Goal: Information Seeking & Learning: Learn about a topic

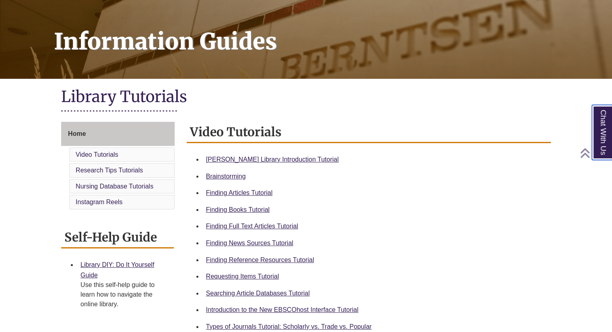
scroll to position [105, 0]
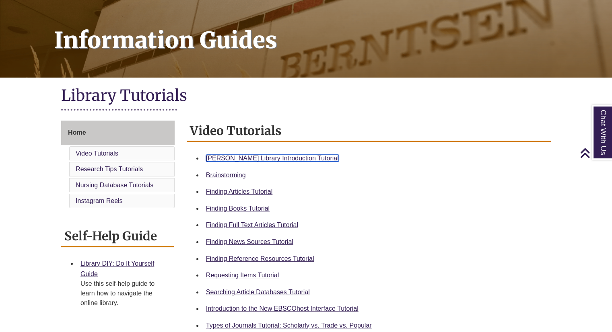
click at [264, 156] on link "Berntsen Library Introduction Tutorial" at bounding box center [272, 158] width 133 height 7
click at [415, 195] on div "Finding Articles Tutorial" at bounding box center [375, 192] width 338 height 10
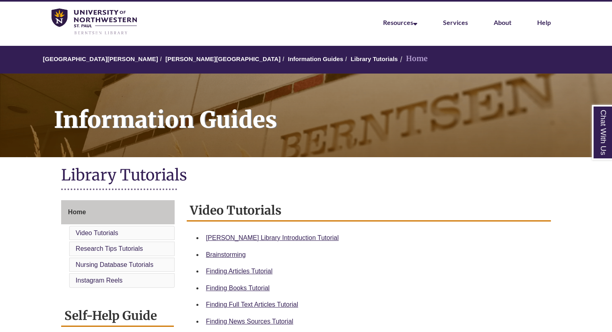
scroll to position [25, 0]
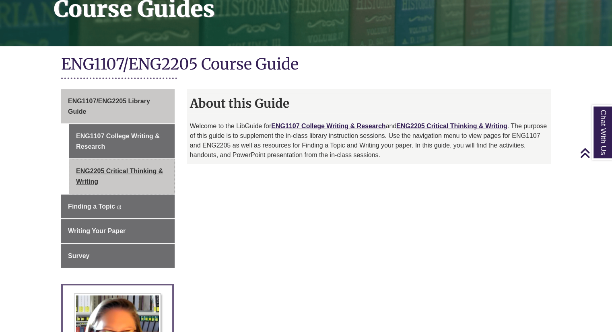
scroll to position [137, 0]
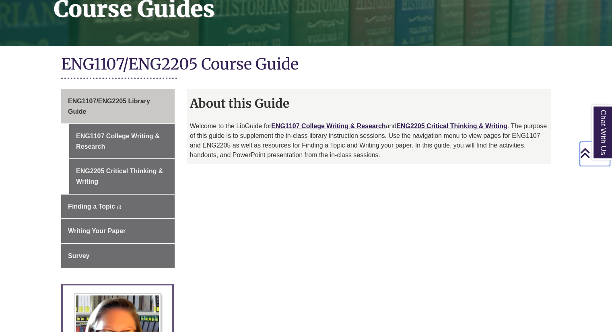
click at [582, 156] on icon "Back to Top" at bounding box center [584, 154] width 10 height 12
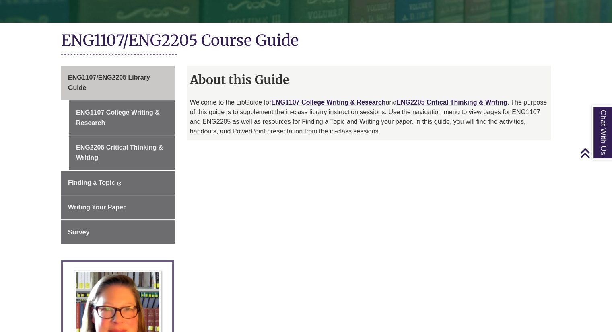
scroll to position [161, 0]
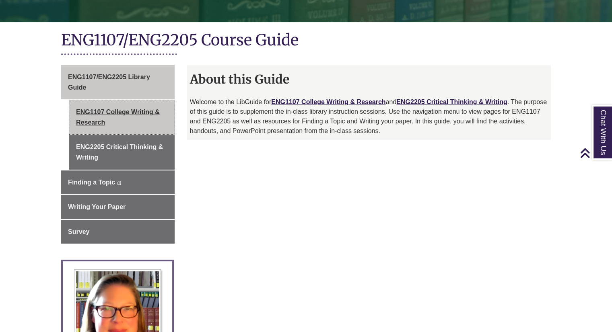
click at [133, 117] on link "ENG1107 College Writing & Research" at bounding box center [121, 117] width 105 height 34
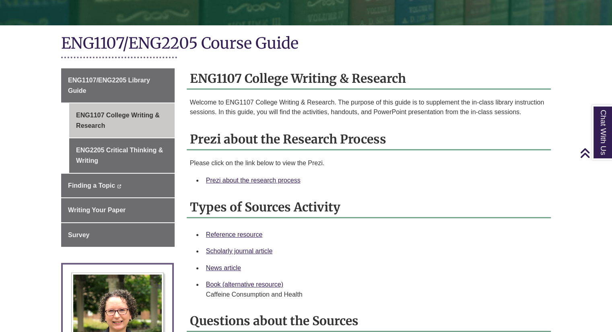
scroll to position [159, 0]
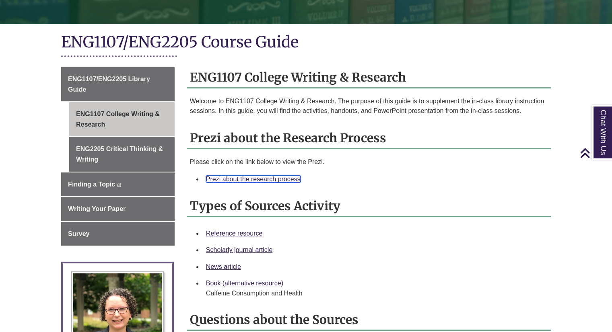
click at [275, 178] on link "Prezi about the research process" at bounding box center [253, 179] width 94 height 7
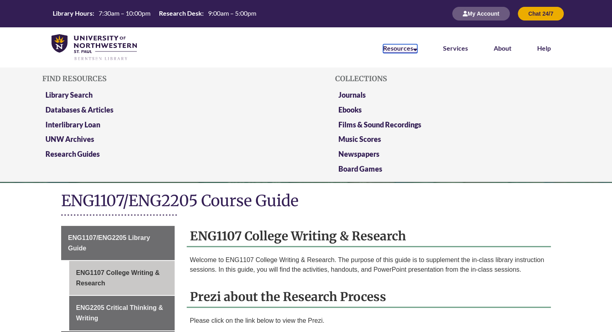
click at [406, 51] on link "Resources" at bounding box center [400, 48] width 34 height 9
click at [76, 156] on link "Research Guides" at bounding box center [72, 155] width 54 height 10
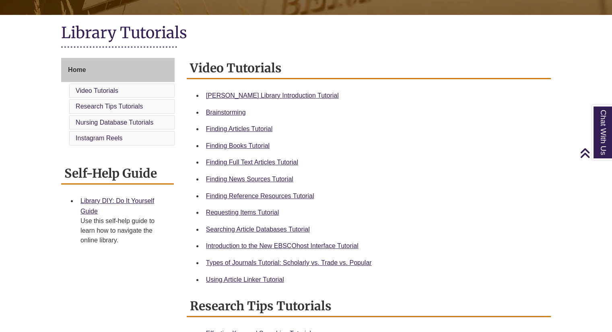
scroll to position [169, 0]
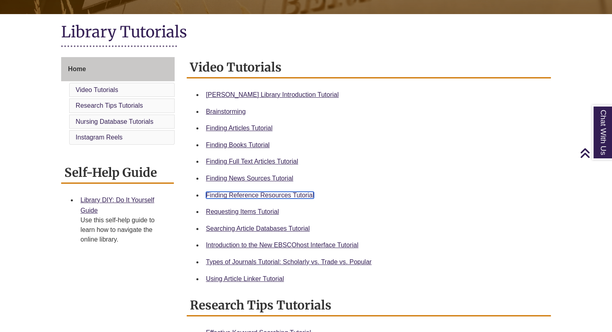
click at [260, 195] on link "Finding Reference Resources Tutorial" at bounding box center [260, 195] width 108 height 7
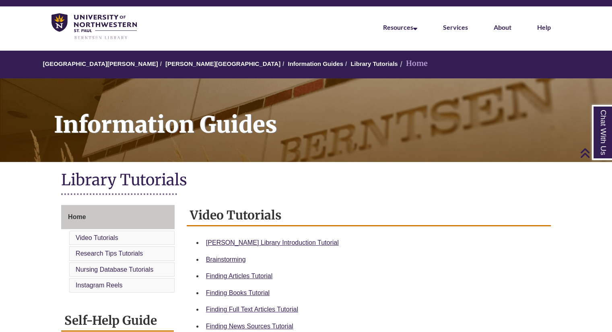
scroll to position [0, 0]
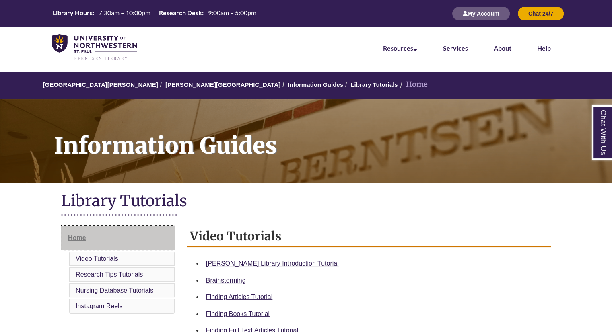
click at [109, 243] on link "Home" at bounding box center [117, 238] width 113 height 24
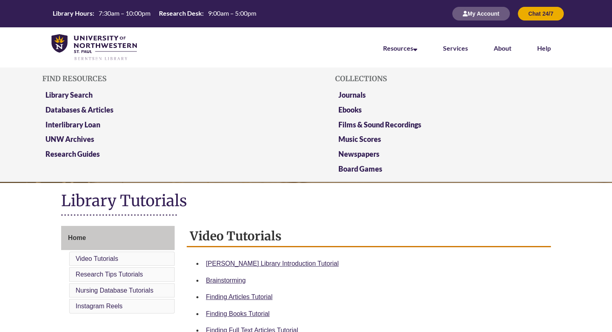
click at [421, 55] on li "Resources Find Resources Library Search Databases & Articles Interlibrary Loan …" at bounding box center [400, 47] width 60 height 40
click at [106, 108] on link "Databases & Articles" at bounding box center [79, 110] width 68 height 10
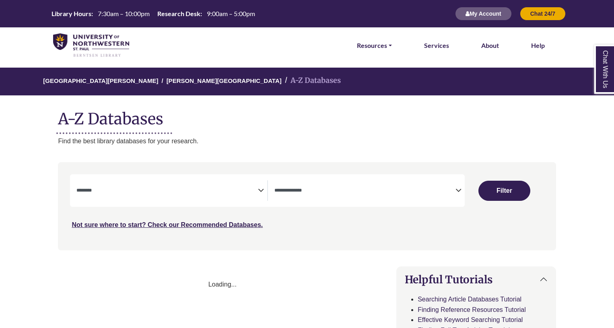
select select "Database Subject Filter"
select select "Database Types Filter"
select select "Database Subject Filter"
select select "Database Types Filter"
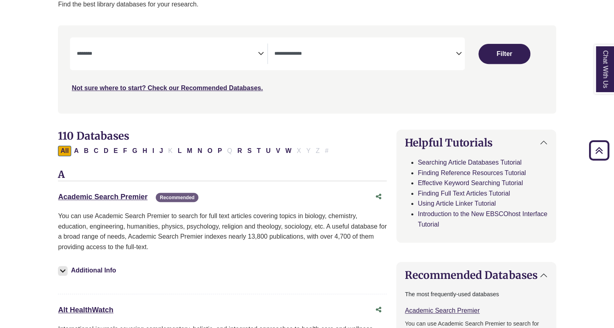
scroll to position [135, 0]
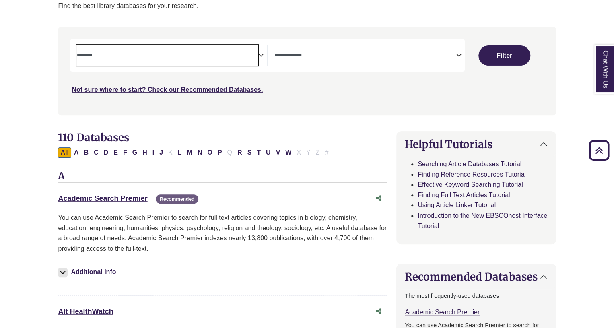
click at [242, 64] on span "Search filters" at bounding box center [166, 55] width 181 height 21
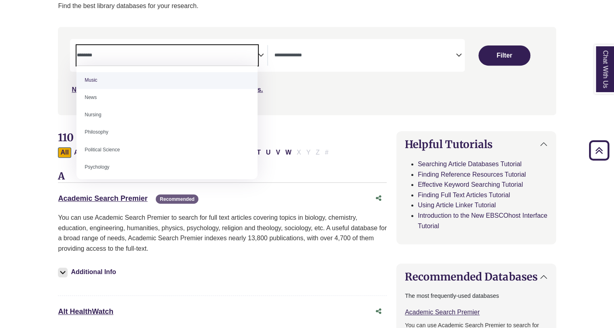
scroll to position [558, 0]
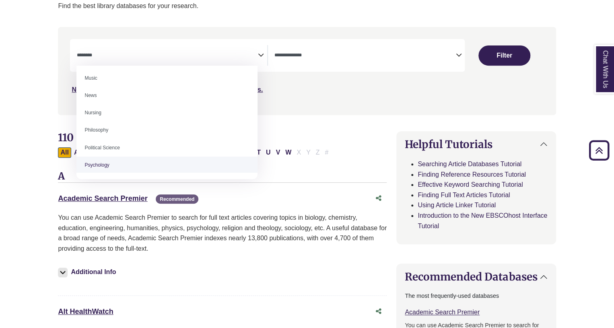
select select "*****"
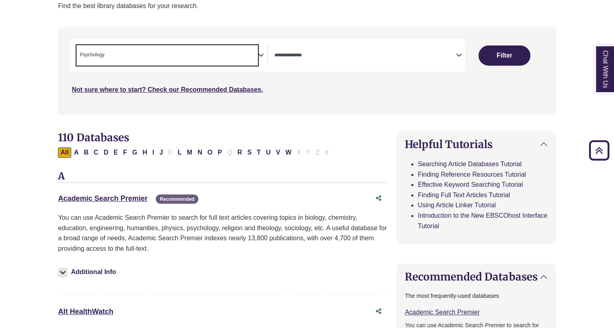
scroll to position [288, 0]
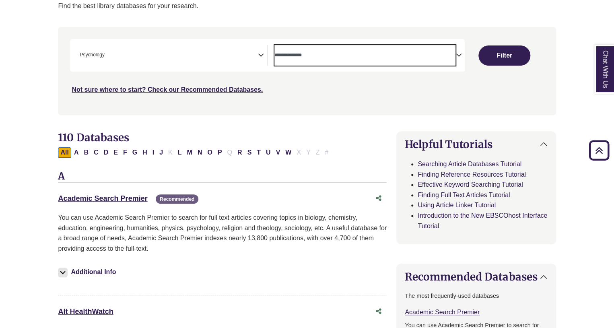
click at [299, 65] on span "Search filters" at bounding box center [364, 55] width 181 height 21
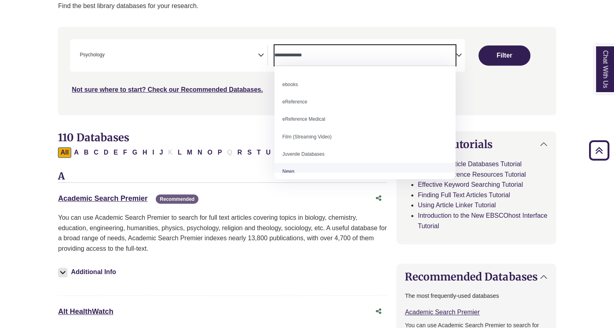
scroll to position [0, 0]
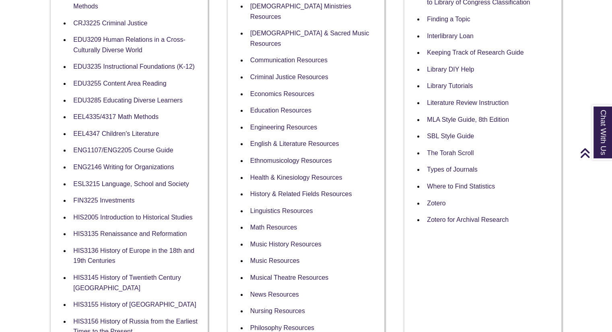
scroll to position [351, 0]
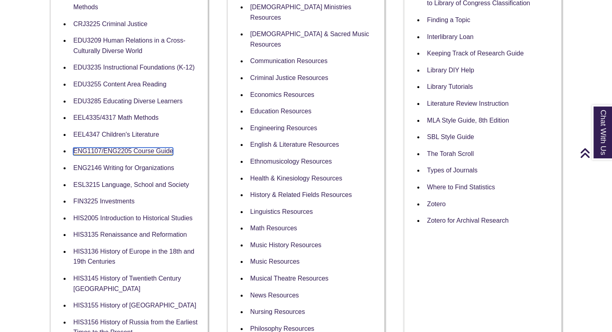
click at [149, 152] on link "ENG1107/ENG2205 Course Guide" at bounding box center [123, 152] width 100 height 8
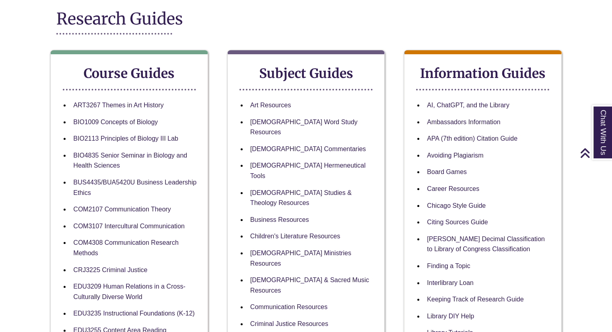
scroll to position [0, 0]
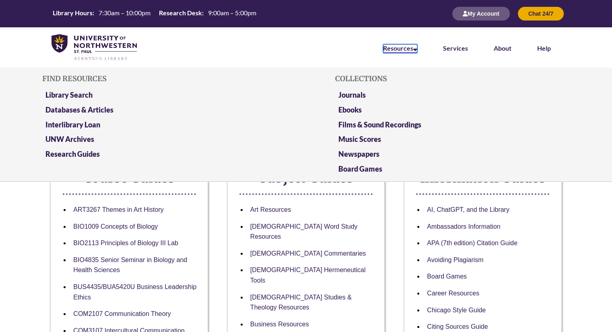
click at [389, 47] on link "Resources" at bounding box center [400, 48] width 34 height 9
click at [85, 92] on link "Library Search" at bounding box center [68, 95] width 47 height 10
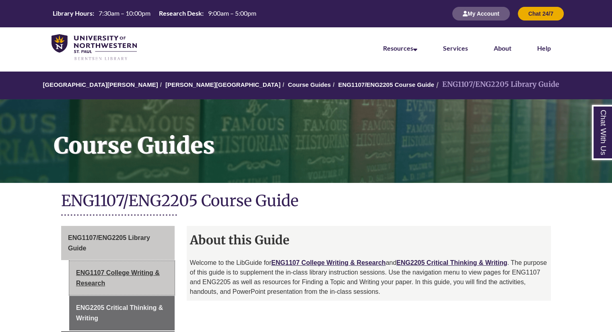
click at [132, 271] on link "ENG1107 College Writing & Research" at bounding box center [121, 278] width 105 height 34
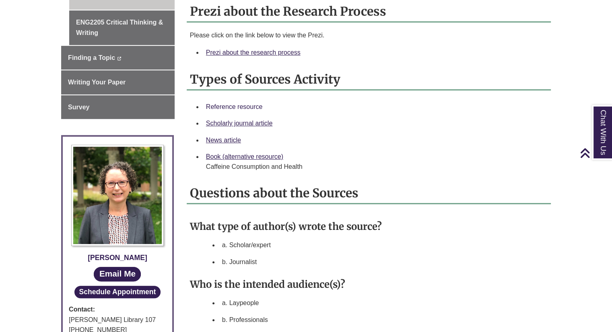
scroll to position [285, 0]
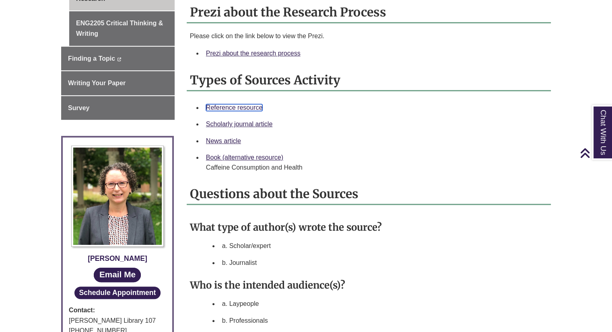
click at [236, 105] on link "Reference resource" at bounding box center [234, 107] width 57 height 7
